Goal: Contribute content

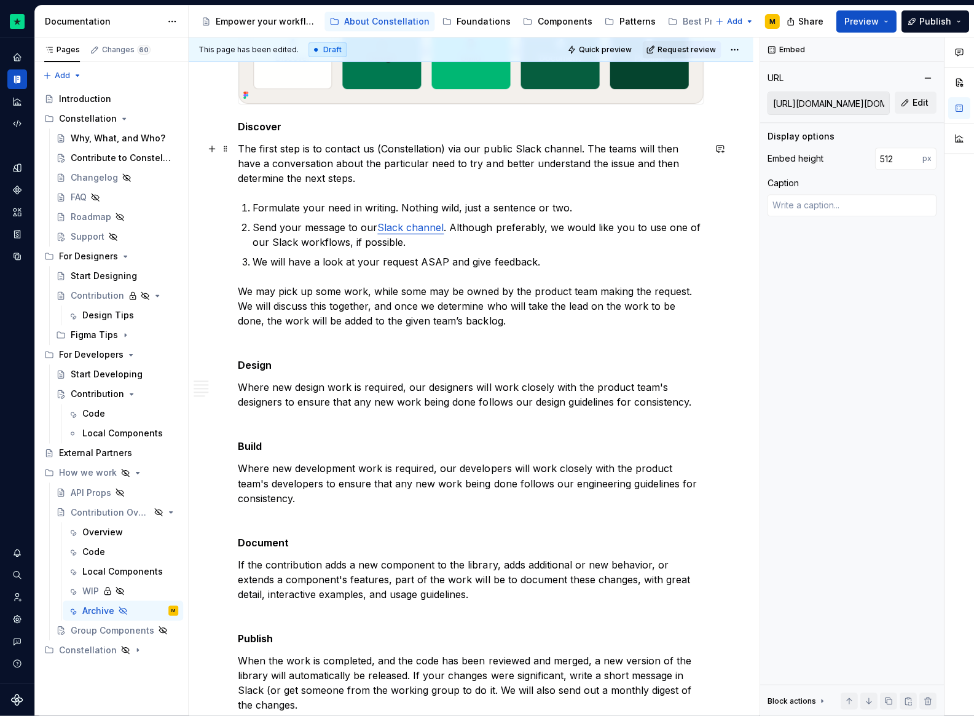
scroll to position [1925, 0]
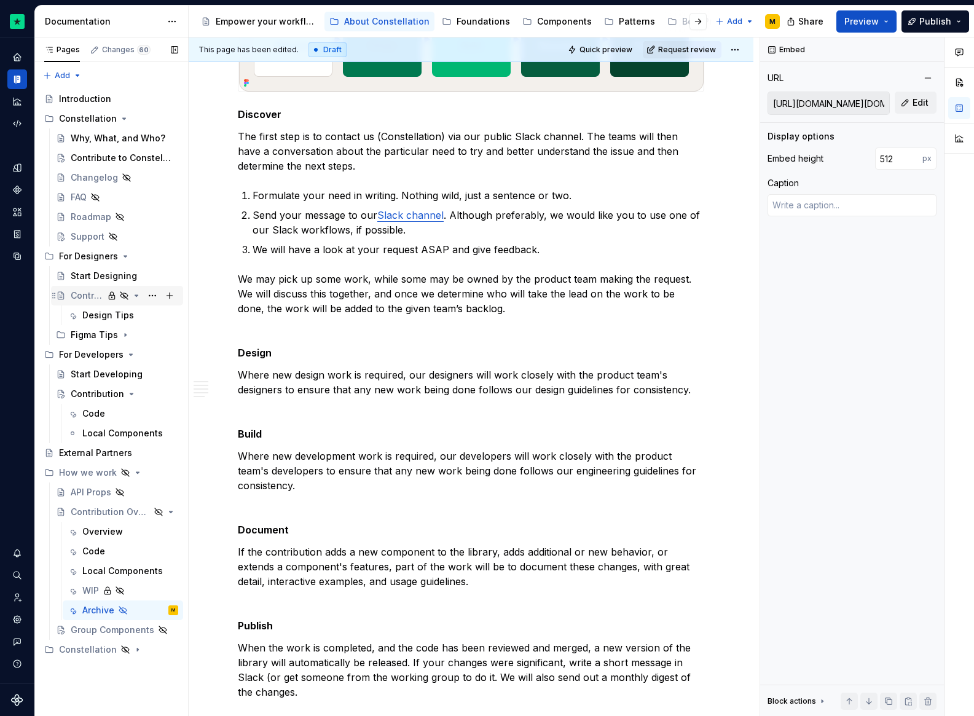
click at [87, 298] on div "Contribution" at bounding box center [87, 296] width 33 height 12
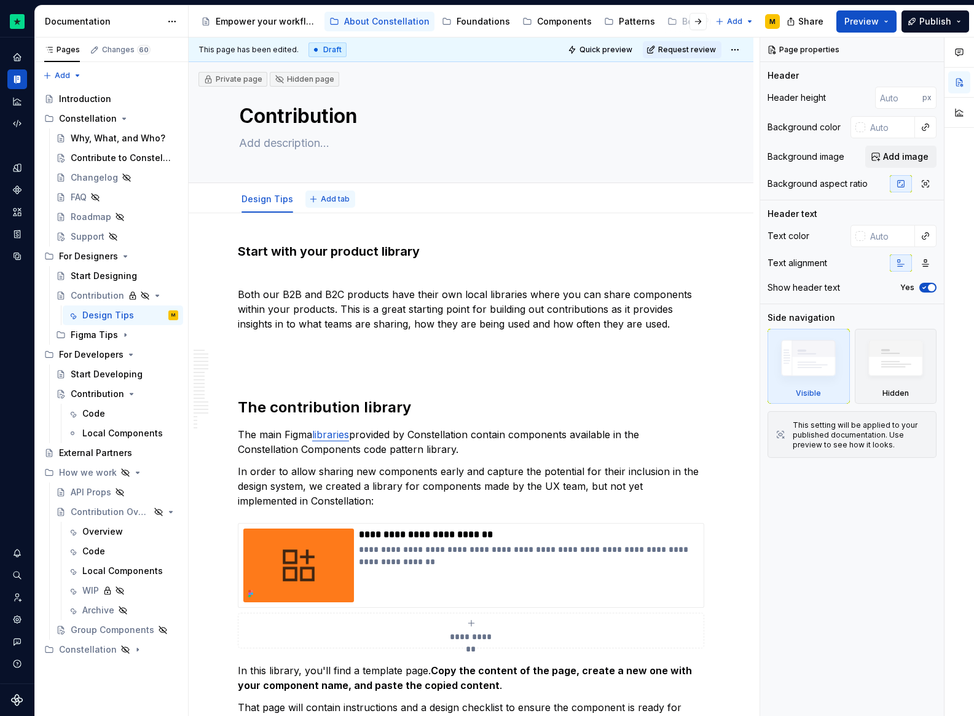
type textarea "*"
click at [321, 196] on span "Add tab" at bounding box center [335, 199] width 29 height 10
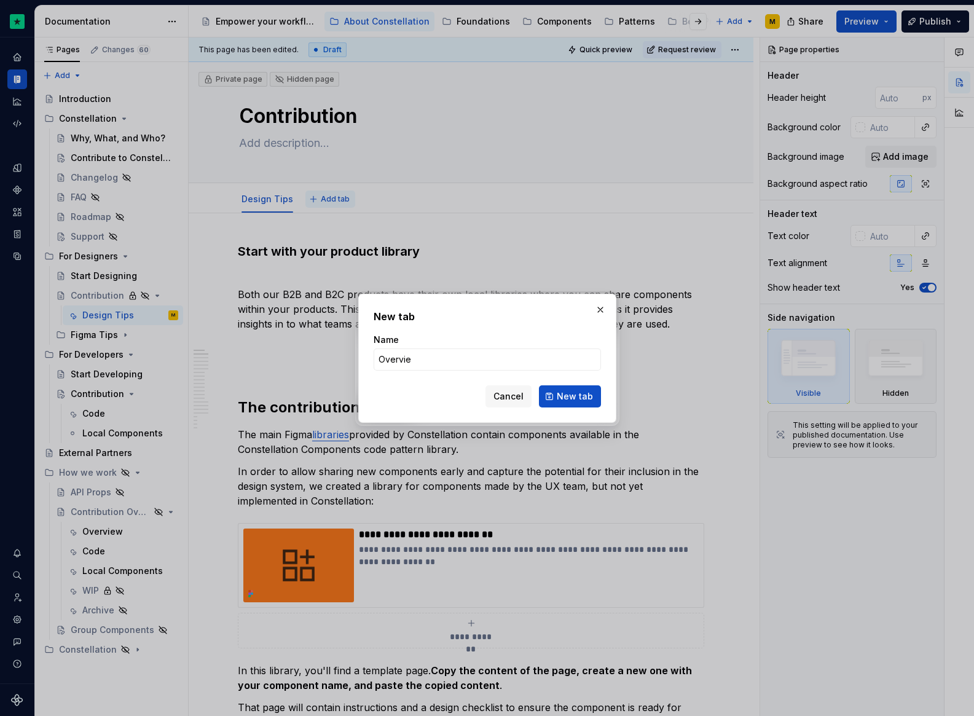
type input "Overview"
click button "New tab" at bounding box center [570, 396] width 62 height 22
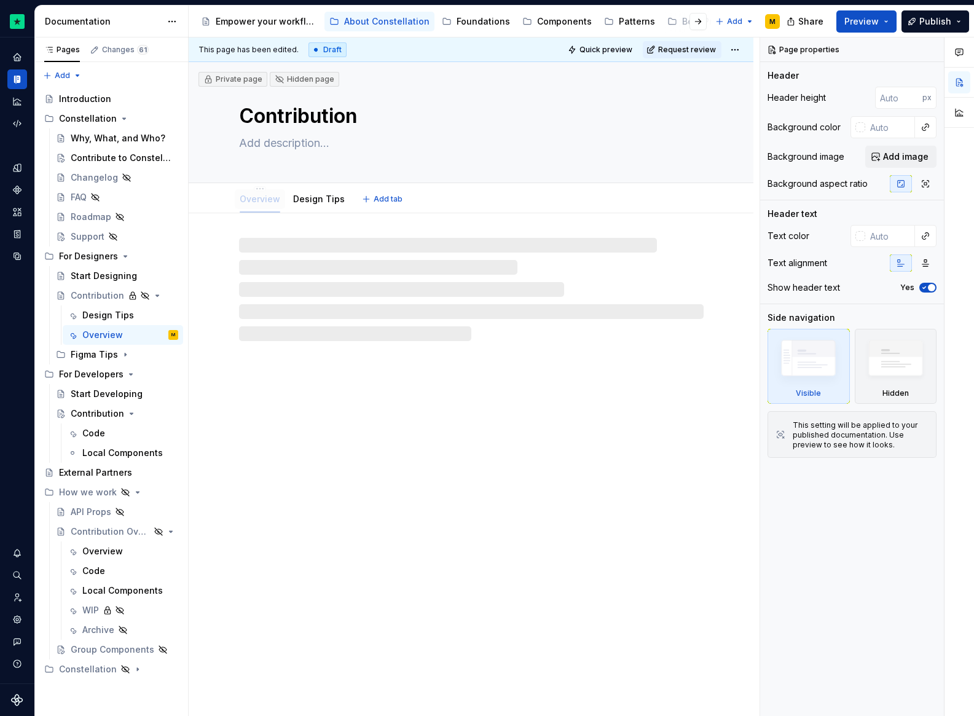
drag, startPoint x: 317, startPoint y: 202, endPoint x: 245, endPoint y: 200, distance: 71.9
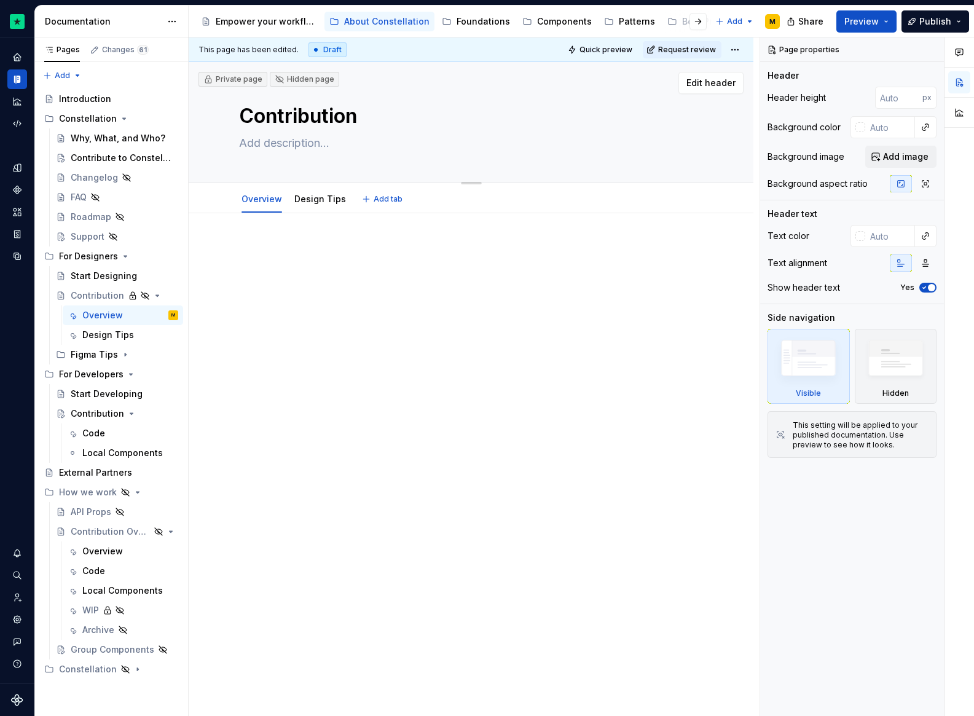
click at [280, 144] on textarea at bounding box center [469, 143] width 465 height 20
type textarea "*"
type textarea "C"
type textarea "*"
type textarea "Co"
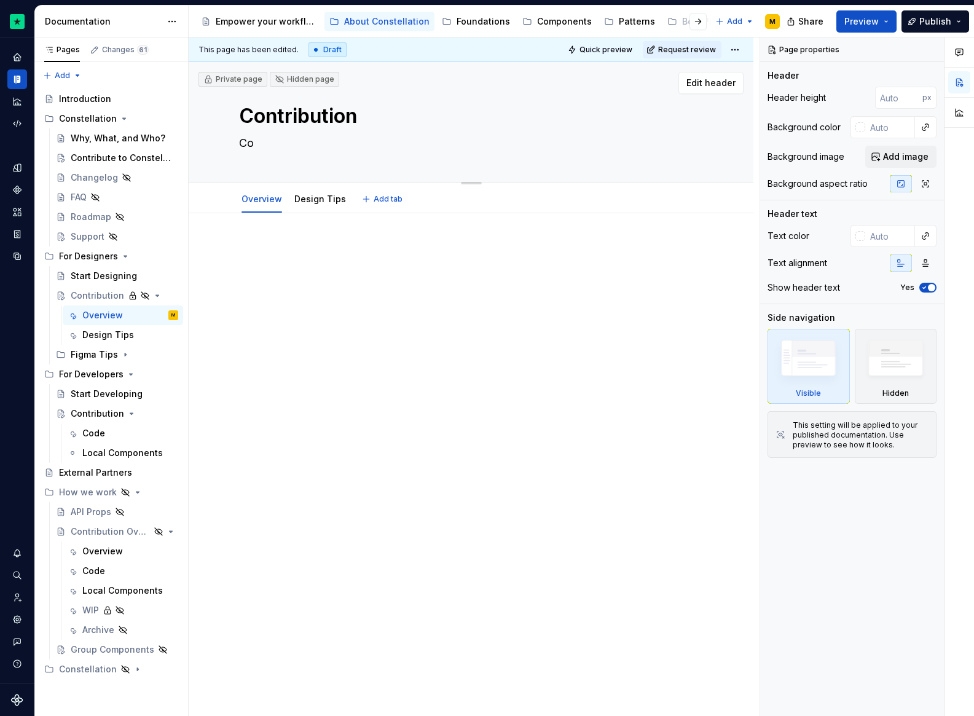
type textarea "*"
type textarea "Con"
type textarea "*"
type textarea "Cont"
type textarea "*"
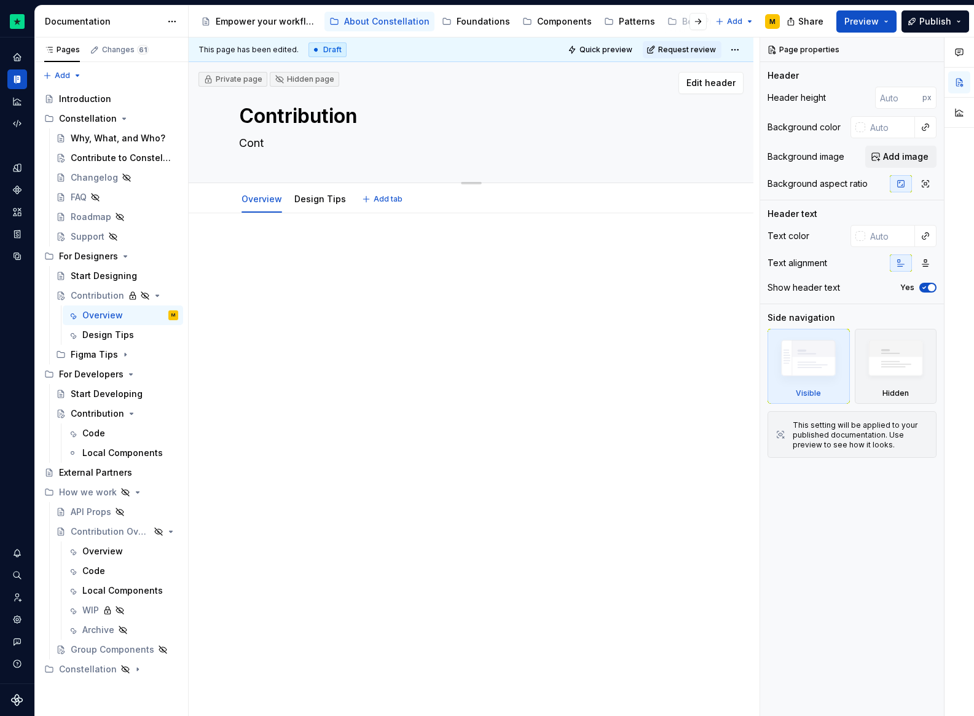
type textarea "Contr"
type textarea "*"
type textarea "Contri"
type textarea "*"
type textarea "Contrib"
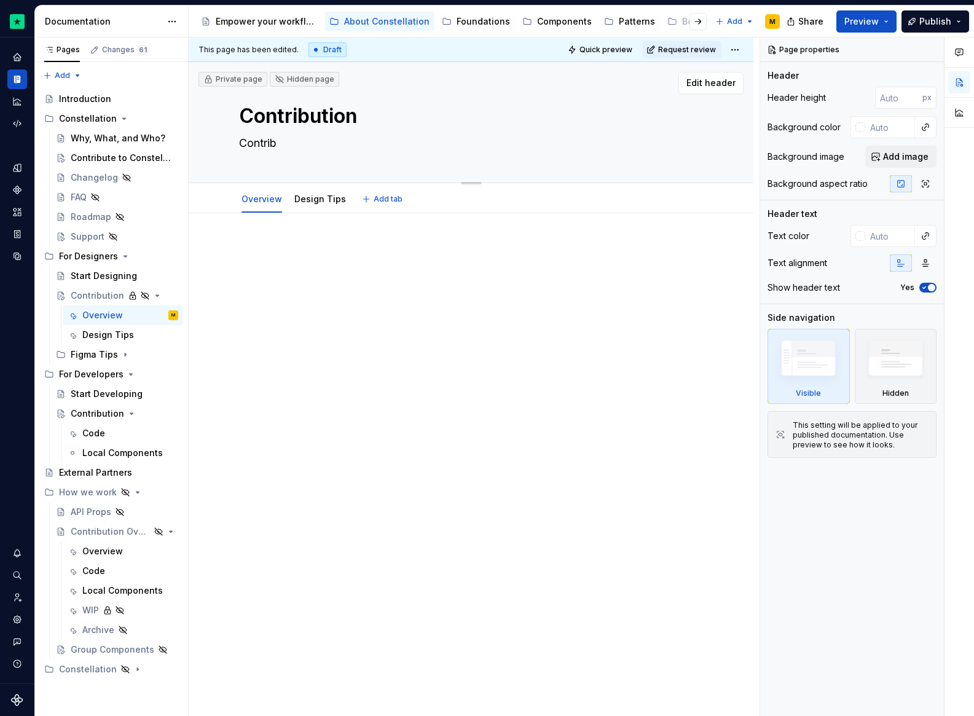
type textarea "*"
type textarea "Contribu"
type textarea "*"
type textarea "Contribut"
type textarea "*"
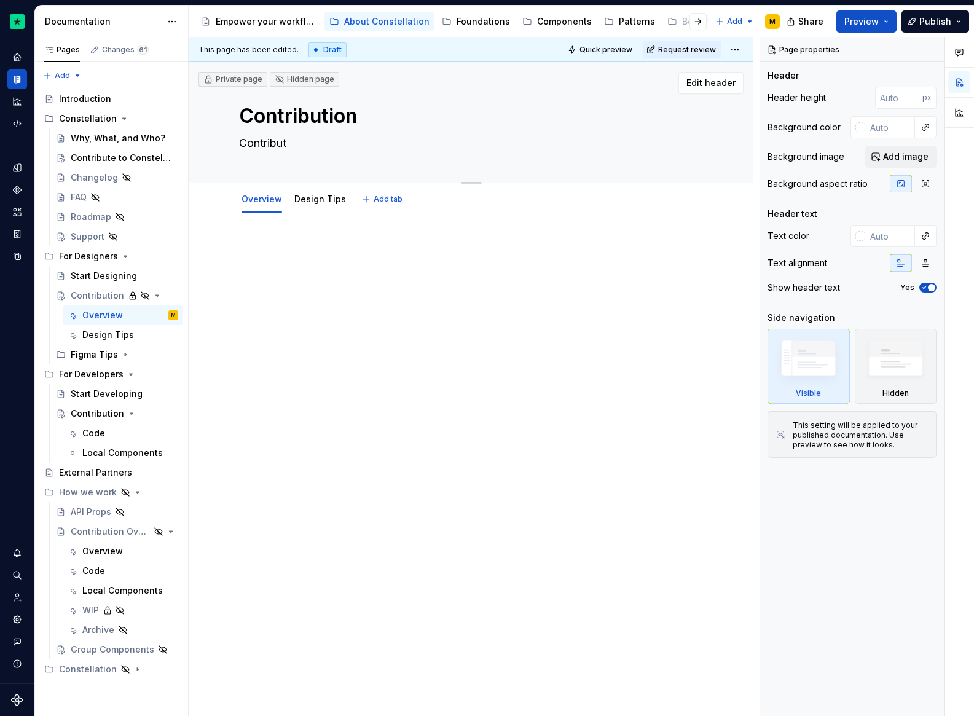
type textarea "Contributi"
type textarea "*"
type textarea "Contributio"
type textarea "*"
type textarea "Contribution"
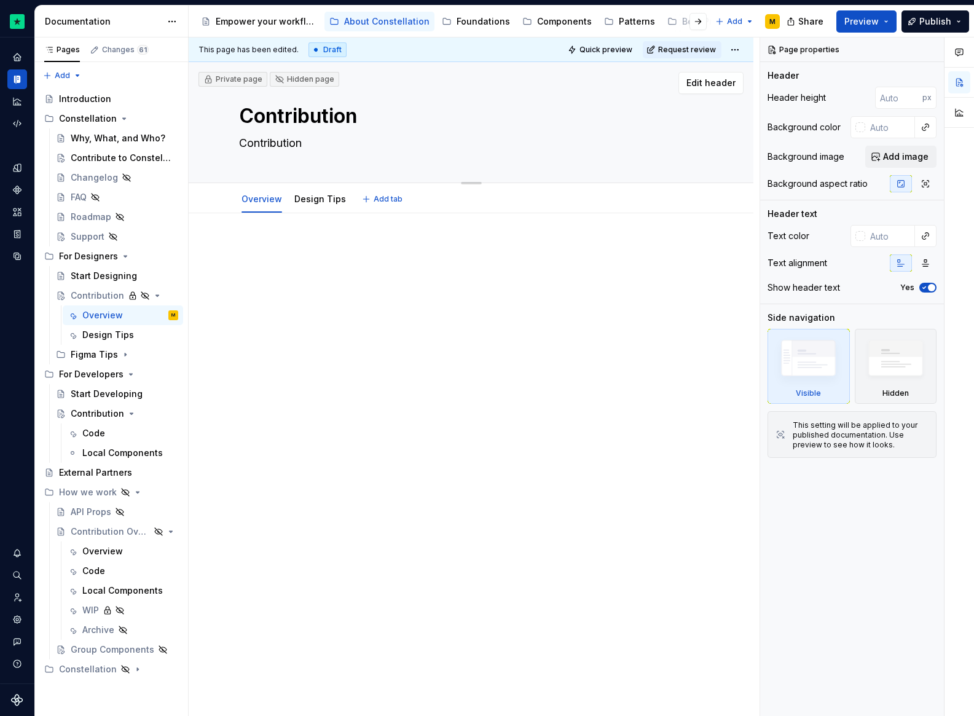
type textarea "*"
type textarea "Contribution"
type textarea "*"
type textarea "Contribution g"
type textarea "*"
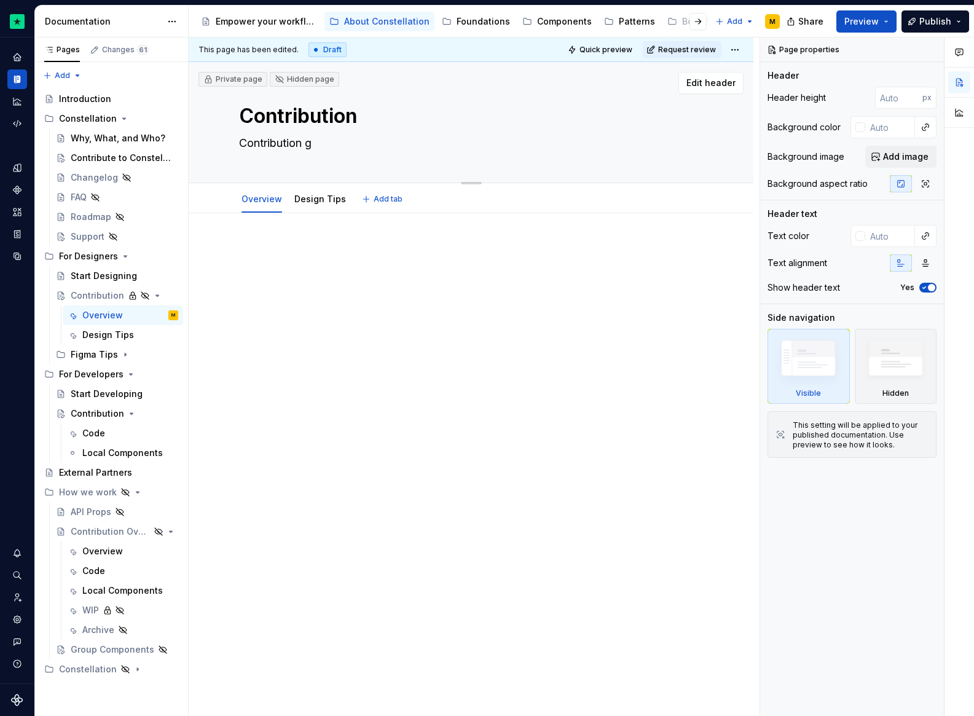
type textarea "Contribution gu"
type textarea "*"
type textarea "Contribution gui"
type textarea "*"
type textarea "Contribution guid"
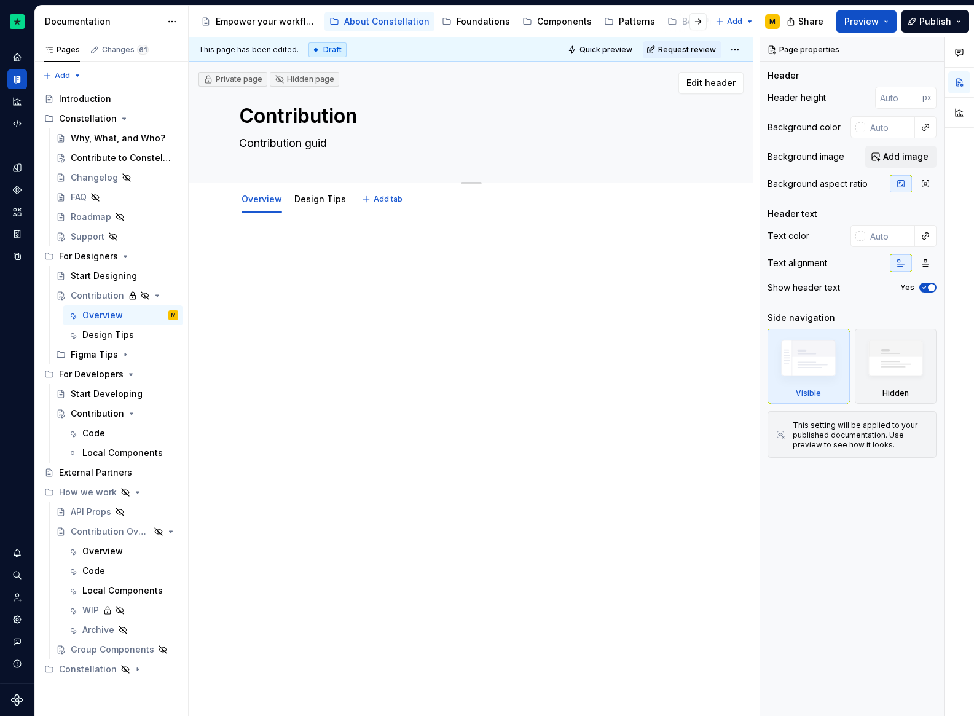
type textarea "*"
type textarea "Contribution guide"
type textarea "*"
type textarea "Contribution guide"
type textarea "*"
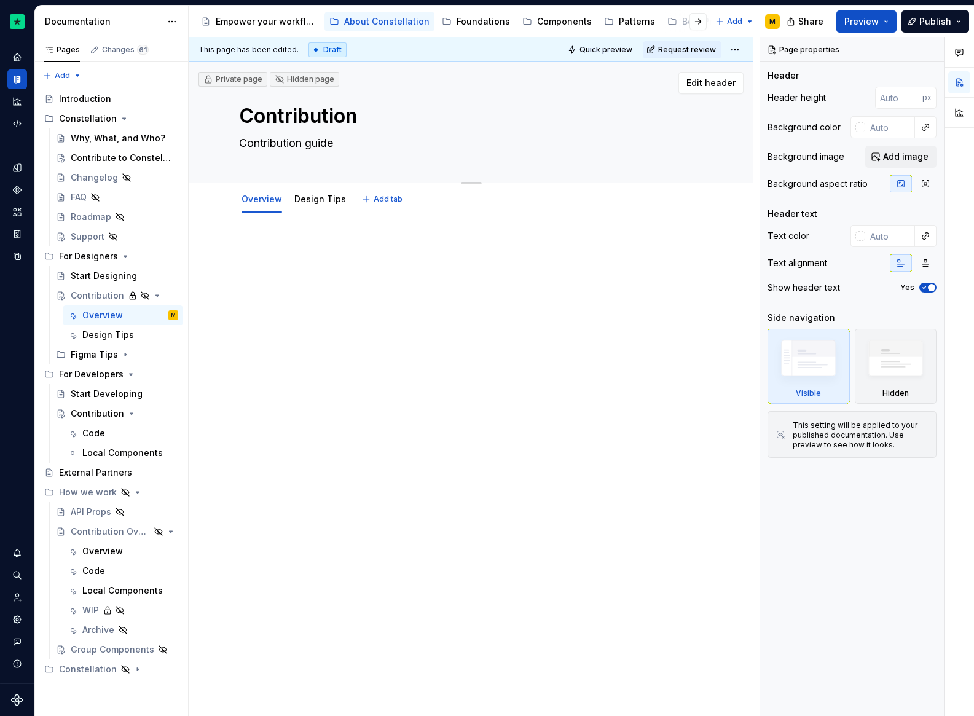
type textarea "Contribution guide f"
type textarea "*"
type textarea "Contribution guide fo"
type textarea "*"
type textarea "Contribution guide for"
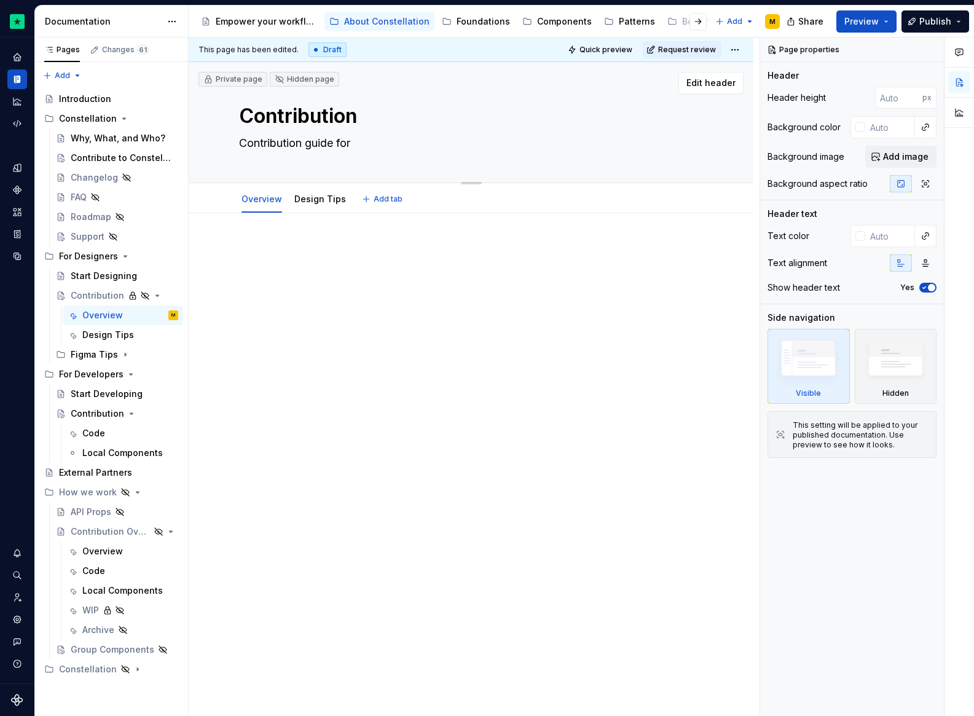
type textarea "*"
type textarea "Contribution guide for"
type textarea "*"
type textarea "Contribution guide for d"
type textarea "*"
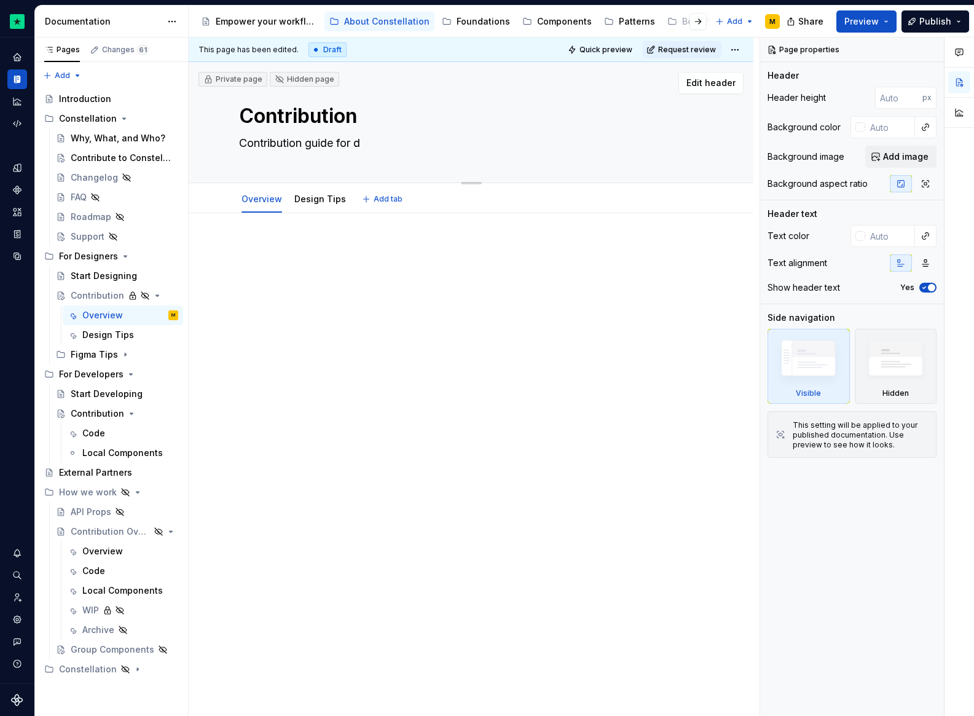
type textarea "Contribution guide for de"
type textarea "*"
type textarea "Contribution guide for des"
type textarea "*"
type textarea "Contribution guide for desi"
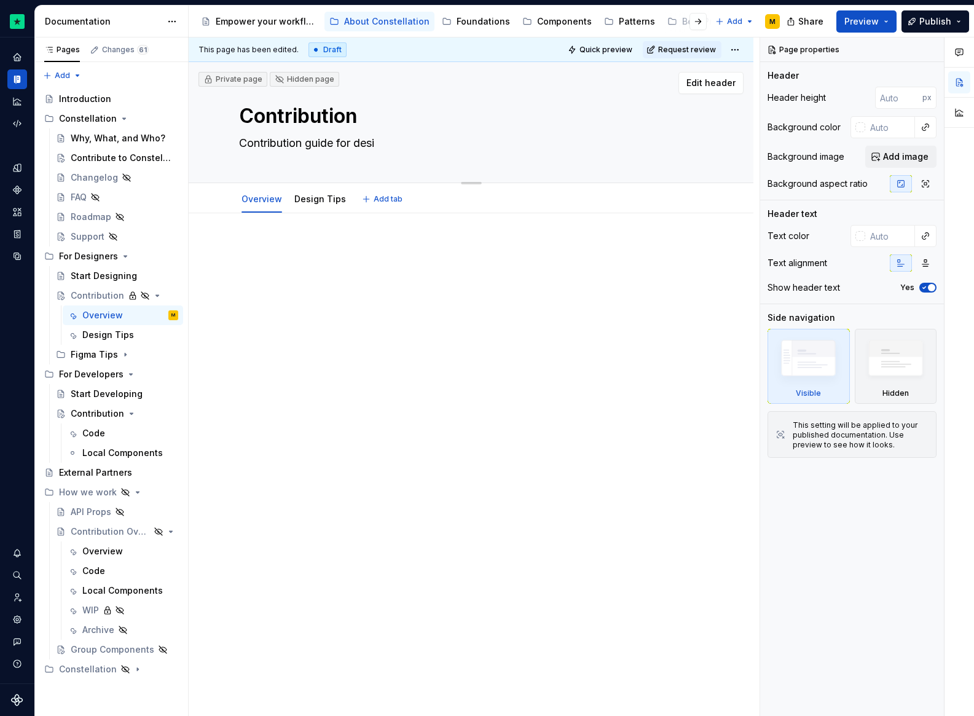
type textarea "*"
type textarea "Contribution guide for desig"
type textarea "*"
type textarea "Contribution guide for design"
type textarea "*"
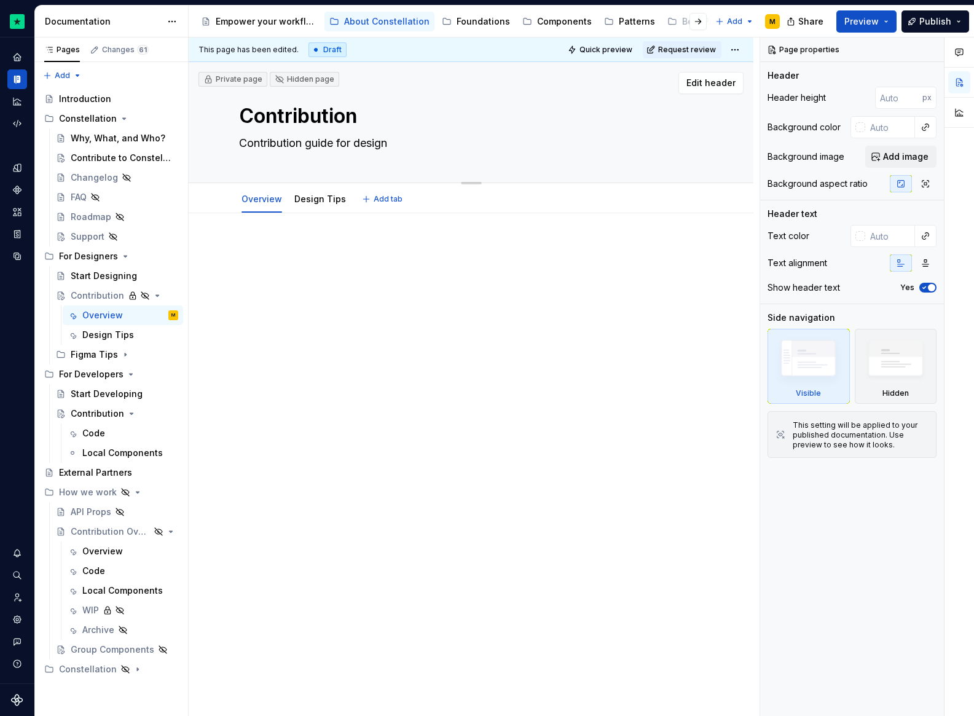
type textarea "Contribution guide for designs"
type textarea "*"
type textarea "Contribution guide for design"
type textarea "*"
type textarea "Contribution guide for design"
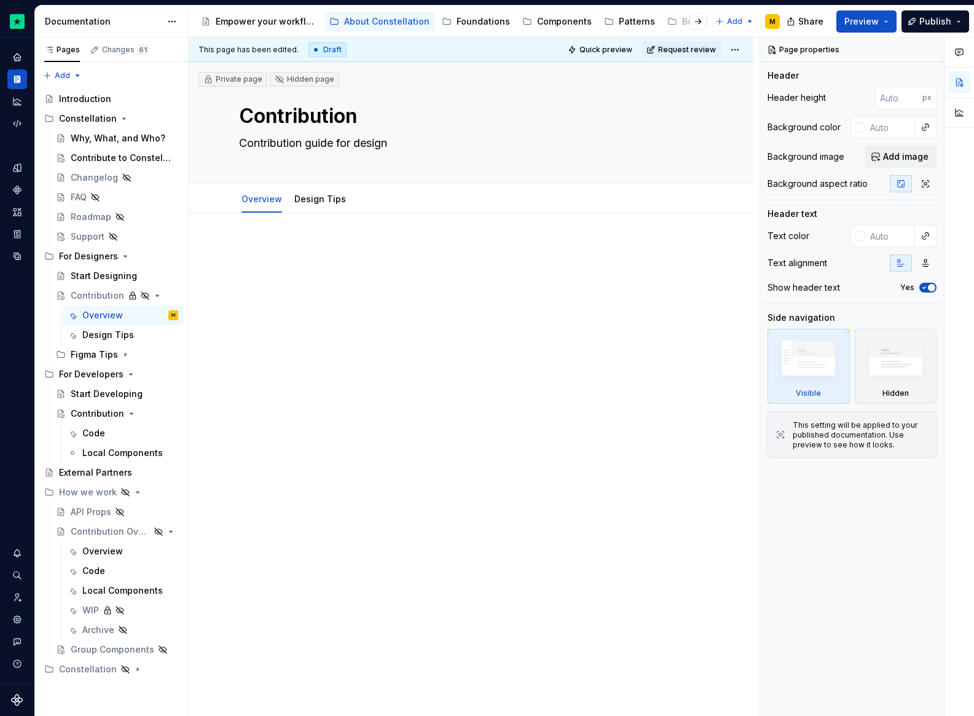
click at [402, 232] on div at bounding box center [471, 366] width 565 height 306
click at [277, 258] on div at bounding box center [471, 266] width 467 height 47
type textarea "*"
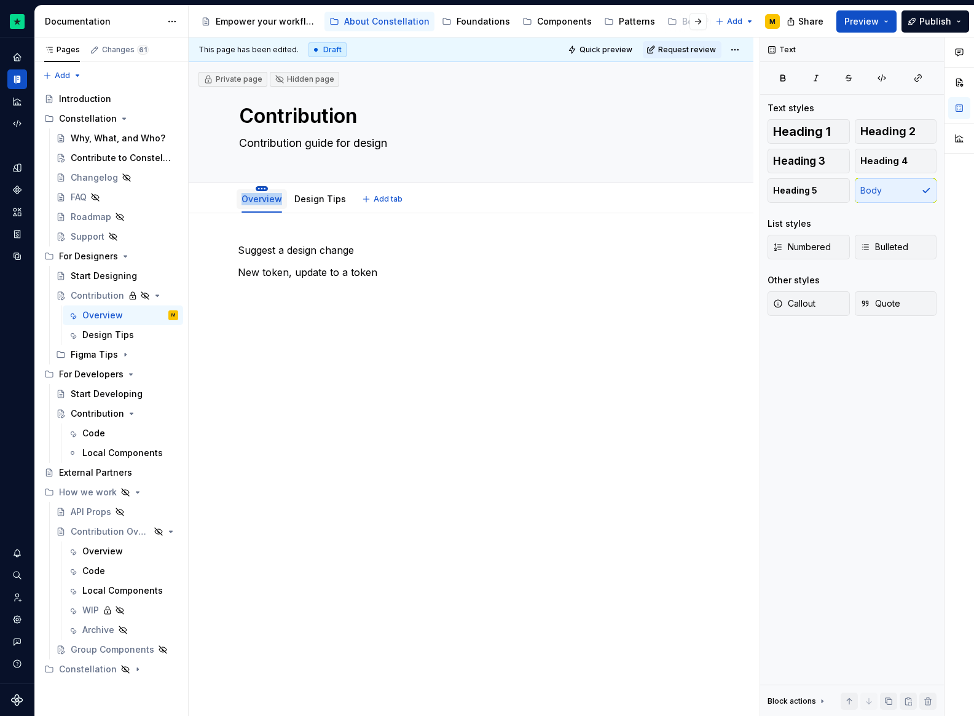
click at [257, 191] on div "Overview" at bounding box center [262, 199] width 50 height 26
click at [258, 189] on html "Constellation Design System M Dataset Default Documentation Accessibility guide…" at bounding box center [487, 358] width 974 height 716
click at [296, 251] on div "Hide tab" at bounding box center [317, 251] width 80 height 12
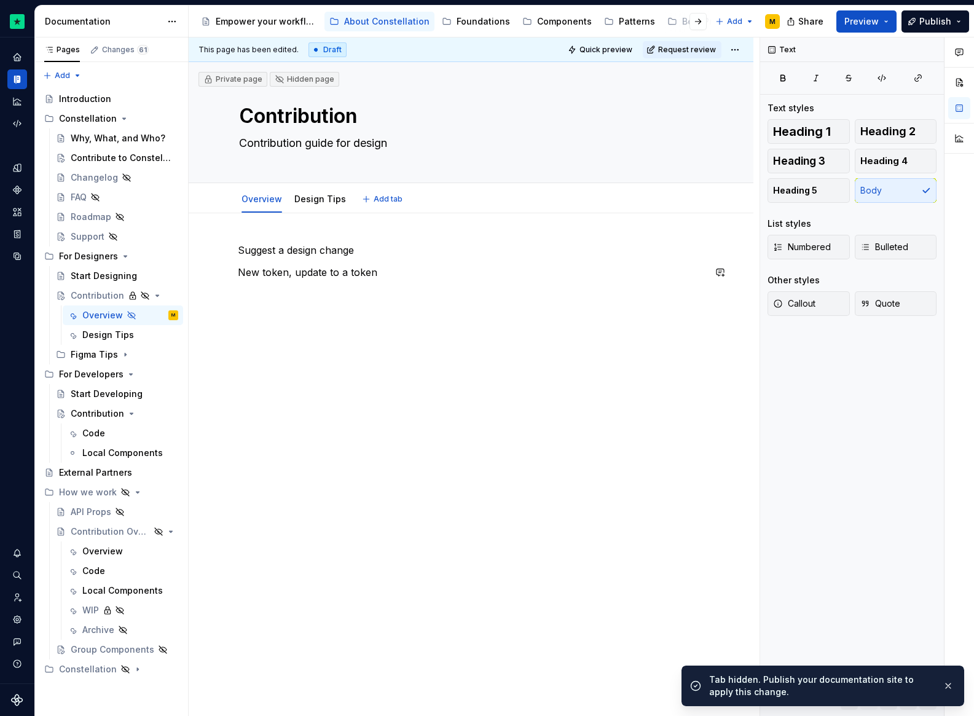
click at [433, 267] on p "New token, update to a token" at bounding box center [471, 272] width 467 height 15
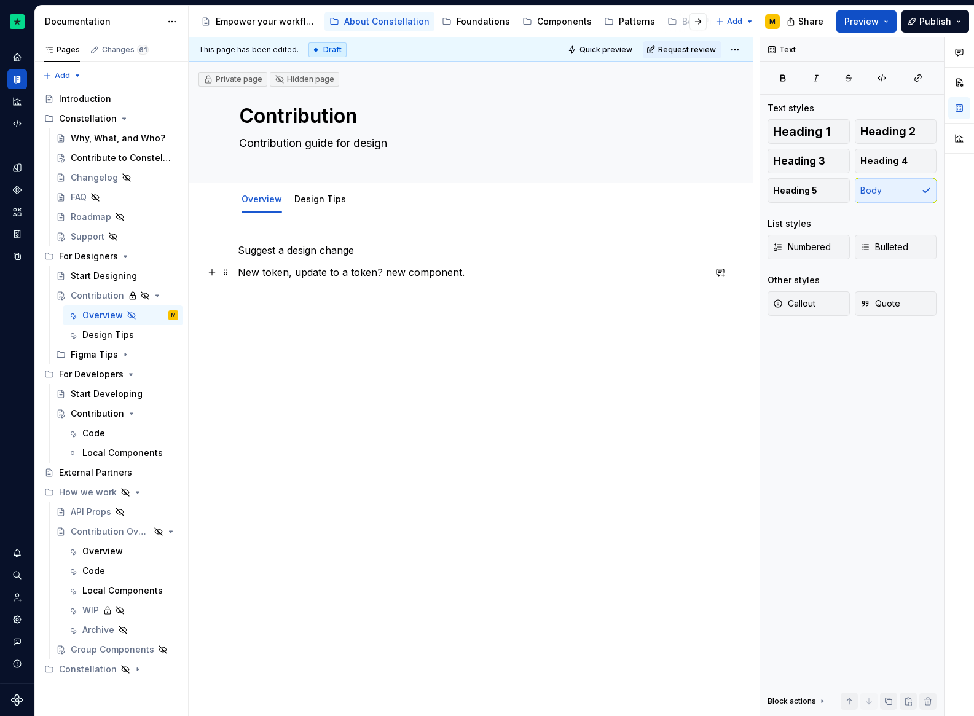
click at [381, 276] on p "New token, update to a token? new component." at bounding box center [471, 272] width 467 height 15
type textarea "*"
